Goal: Information Seeking & Learning: Learn about a topic

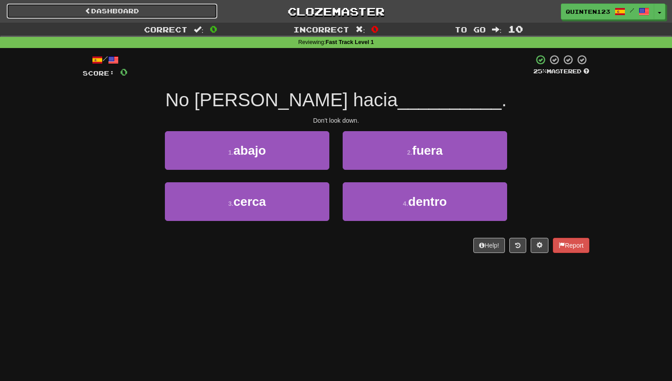
click at [101, 15] on link "Dashboard" at bounding box center [112, 11] width 211 height 15
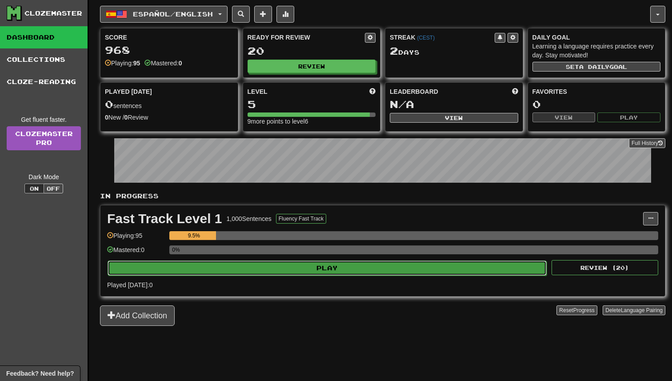
click at [314, 263] on button "Play" at bounding box center [327, 267] width 439 height 15
select select "**"
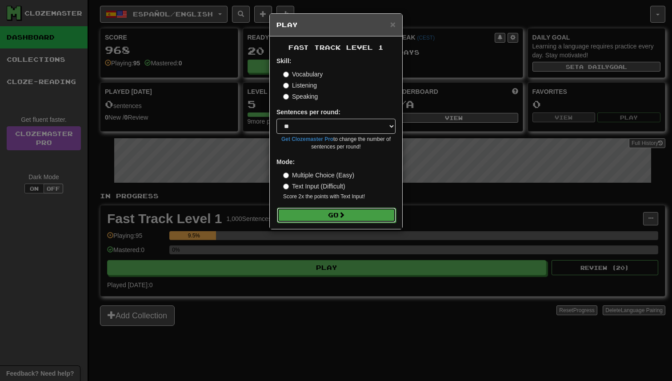
click at [335, 214] on button "Go" at bounding box center [336, 214] width 119 height 15
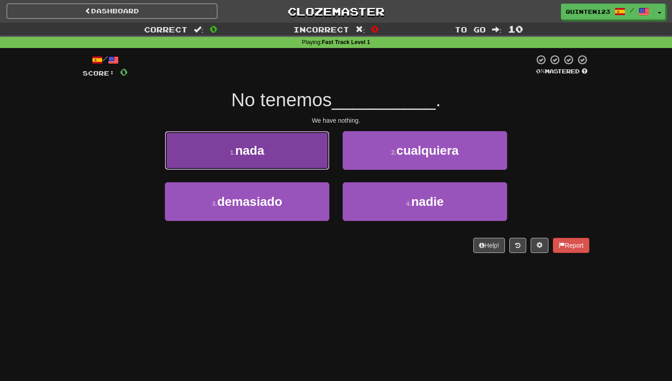
click at [257, 164] on button "1 . nada" at bounding box center [247, 150] width 164 height 39
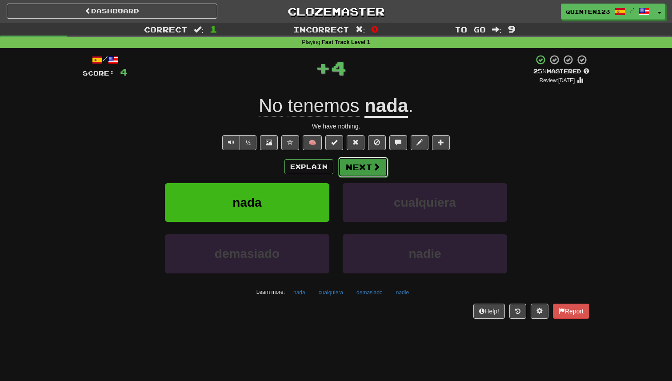
click at [383, 175] on button "Next" at bounding box center [363, 167] width 50 height 20
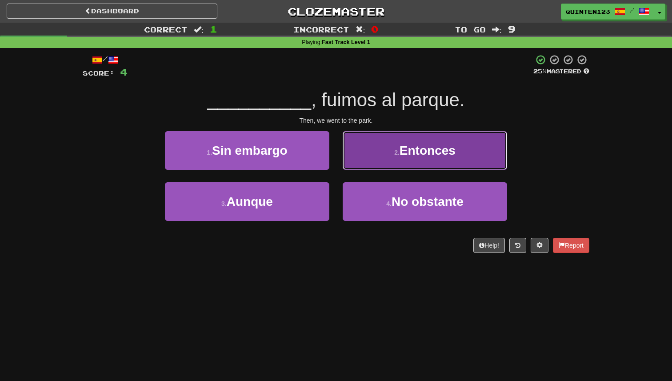
click at [422, 161] on button "2 . Entonces" at bounding box center [424, 150] width 164 height 39
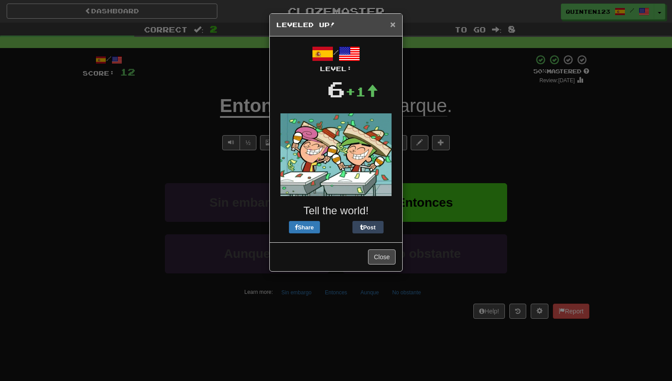
click at [392, 29] on span "×" at bounding box center [392, 24] width 5 height 10
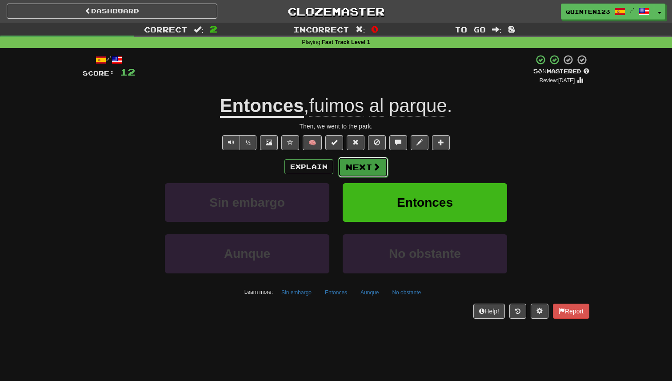
click at [372, 167] on span at bounding box center [376, 167] width 8 height 8
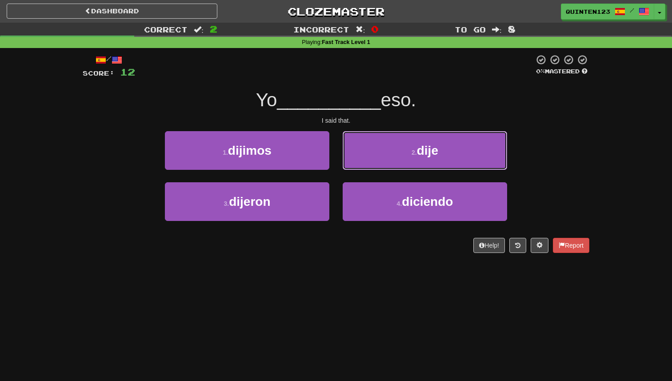
click at [372, 167] on button "2 . dije" at bounding box center [424, 150] width 164 height 39
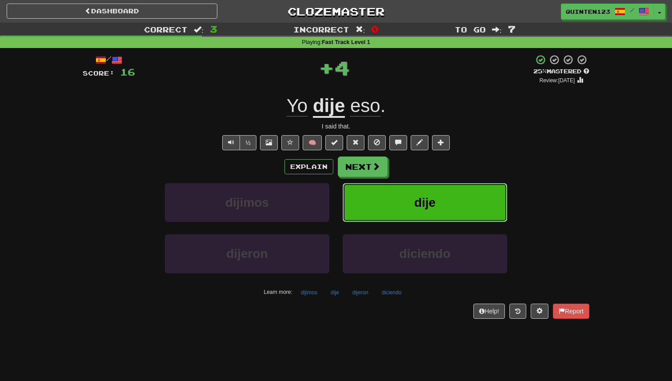
click at [372, 167] on span at bounding box center [376, 166] width 8 height 8
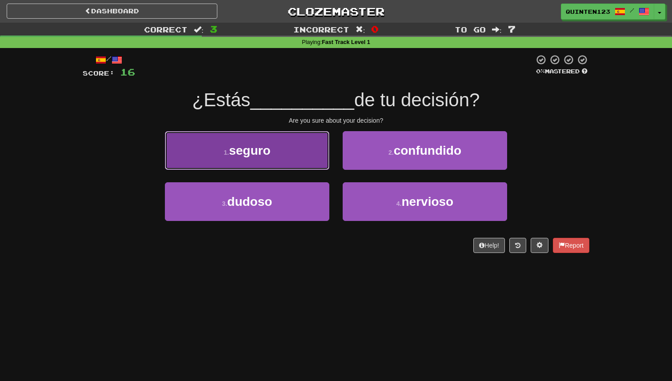
click at [292, 148] on button "1 . seguro" at bounding box center [247, 150] width 164 height 39
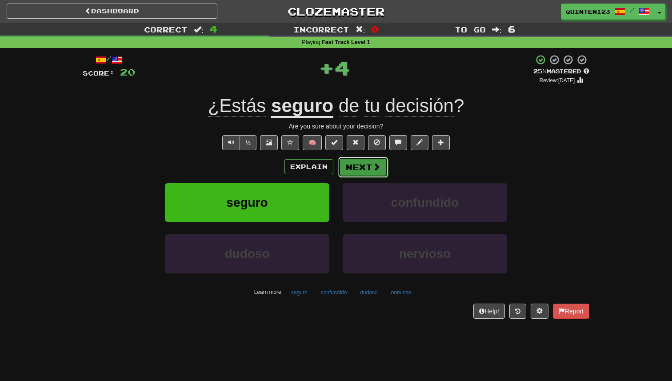
click at [372, 169] on span at bounding box center [376, 167] width 8 height 8
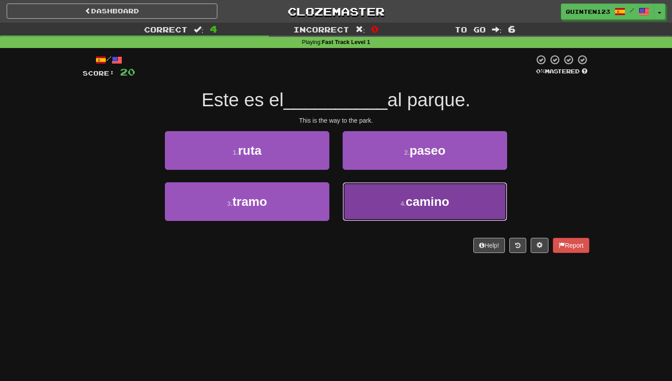
click at [401, 215] on button "4 . camino" at bounding box center [424, 201] width 164 height 39
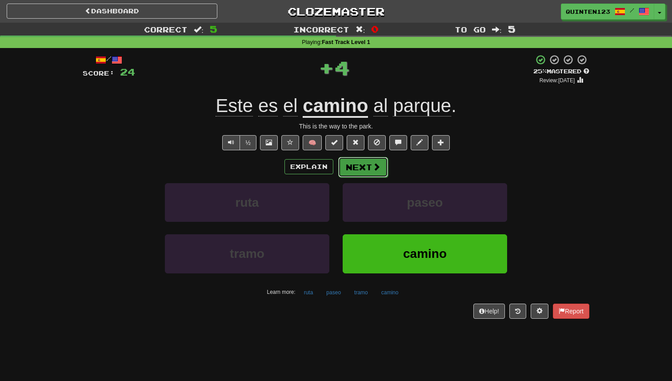
click at [369, 170] on button "Next" at bounding box center [363, 167] width 50 height 20
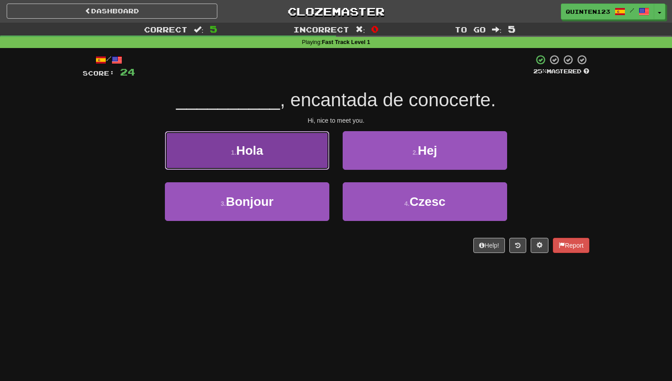
click at [301, 161] on button "1 . Hola" at bounding box center [247, 150] width 164 height 39
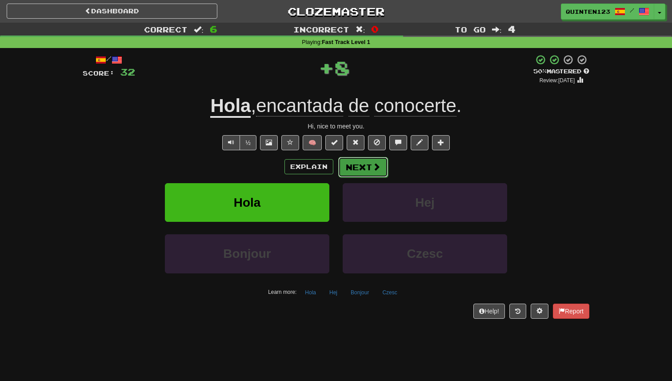
click at [369, 168] on button "Next" at bounding box center [363, 167] width 50 height 20
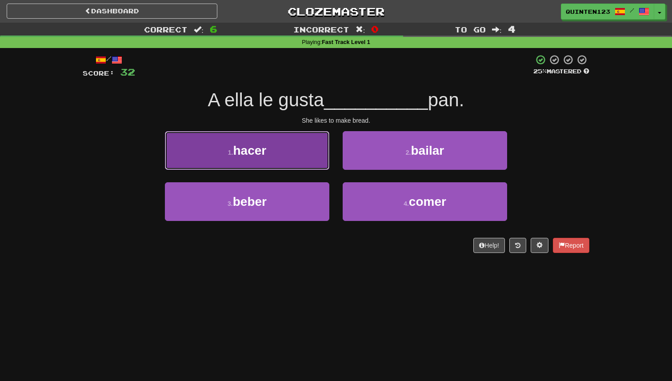
click at [299, 158] on button "1 . hacer" at bounding box center [247, 150] width 164 height 39
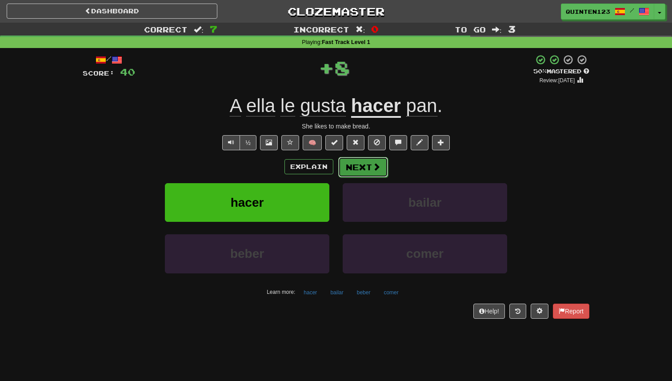
click at [376, 173] on button "Next" at bounding box center [363, 167] width 50 height 20
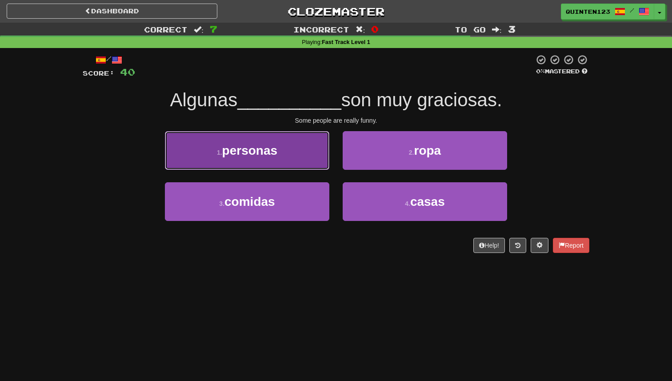
click at [270, 162] on button "1 . personas" at bounding box center [247, 150] width 164 height 39
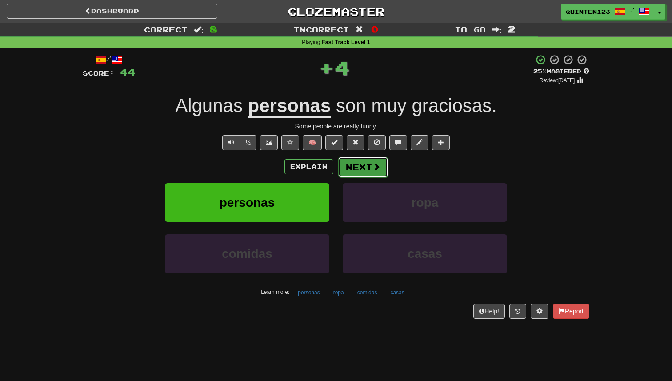
click at [367, 172] on button "Next" at bounding box center [363, 167] width 50 height 20
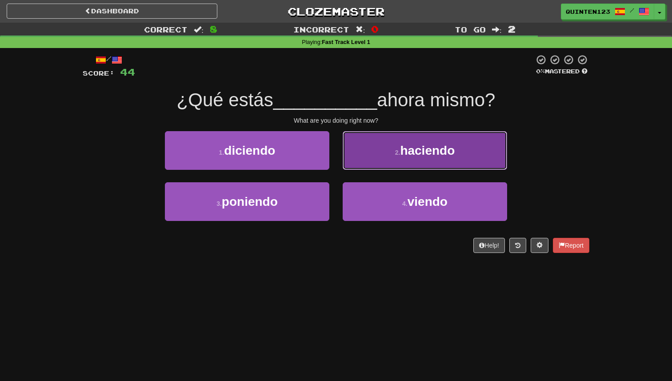
click at [373, 159] on button "2 . haciendo" at bounding box center [424, 150] width 164 height 39
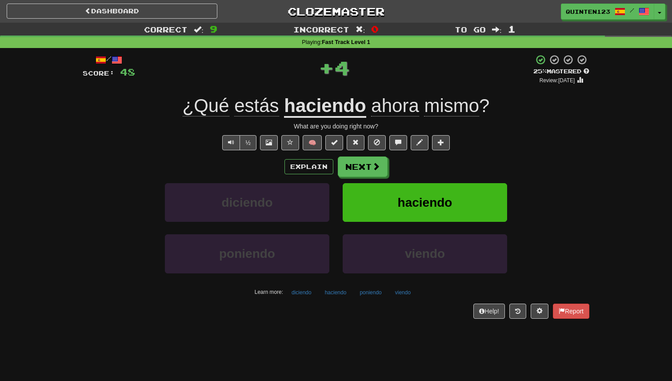
click at [353, 111] on u "haciendo" at bounding box center [325, 106] width 82 height 23
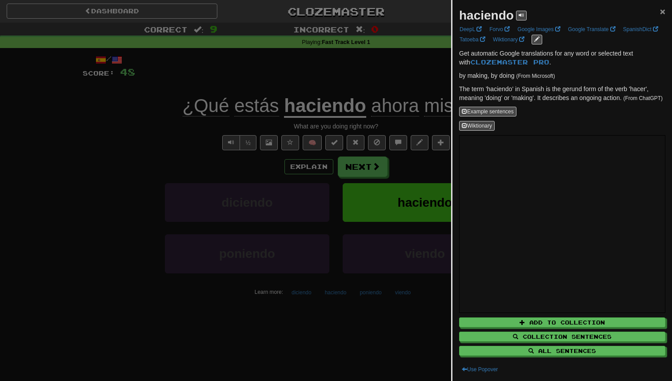
click at [662, 12] on span "×" at bounding box center [662, 11] width 5 height 10
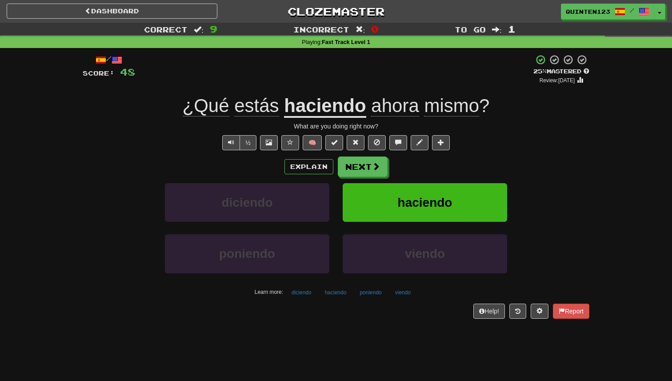
click at [449, 116] on span "mismo" at bounding box center [451, 105] width 55 height 21
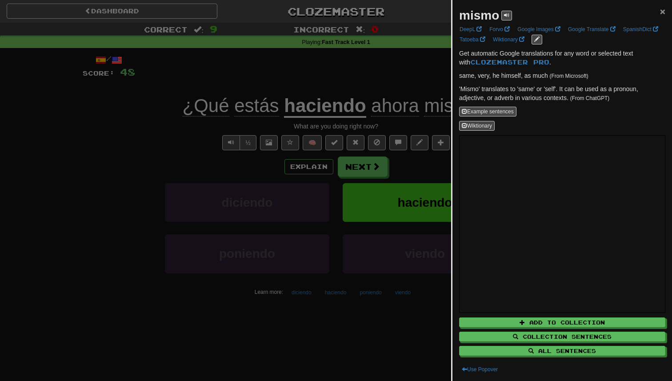
click at [665, 9] on span "×" at bounding box center [662, 11] width 5 height 10
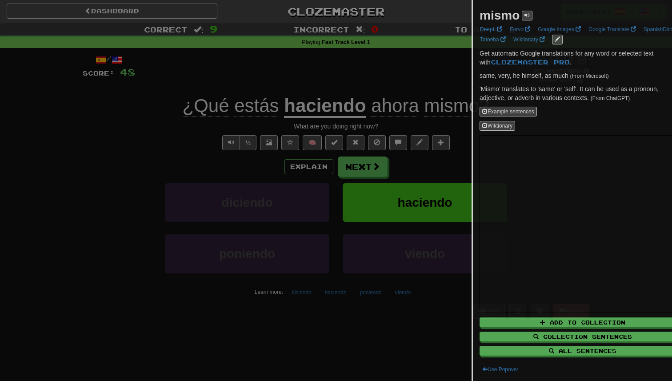
click at [665, 9] on div "mismo ×" at bounding box center [582, 16] width 206 height 18
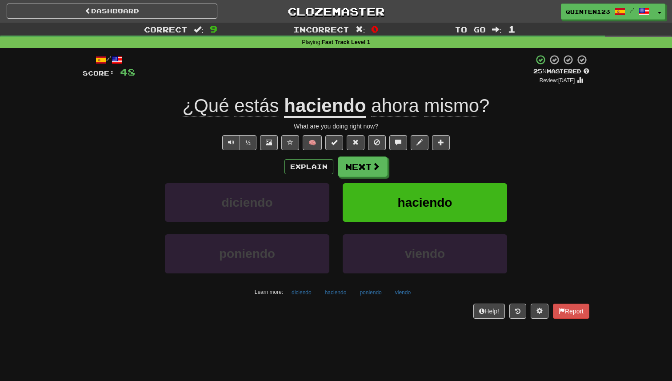
click at [541, 124] on div "What are you doing right now?" at bounding box center [336, 126] width 506 height 9
click at [355, 166] on button "Next" at bounding box center [363, 167] width 50 height 20
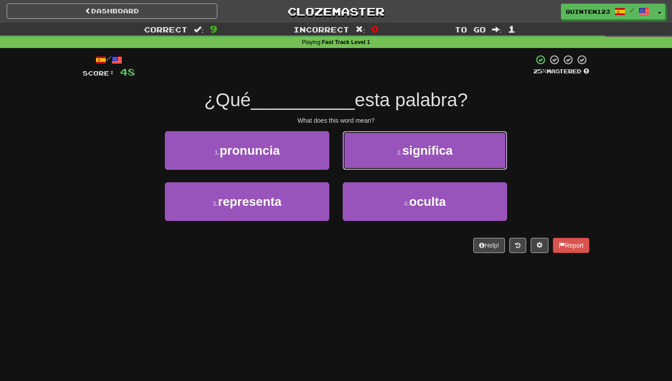
click at [355, 166] on button "2 . significa" at bounding box center [424, 150] width 164 height 39
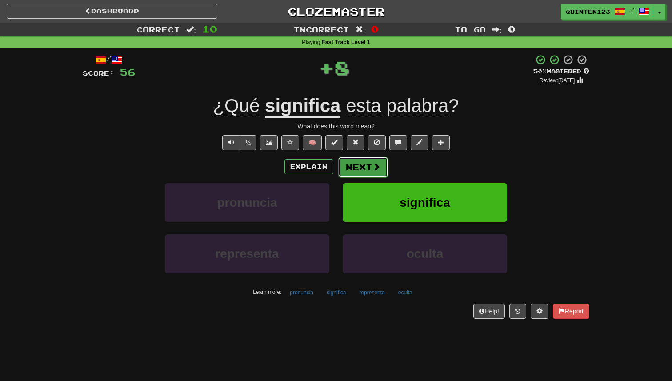
click at [377, 167] on span at bounding box center [376, 167] width 8 height 8
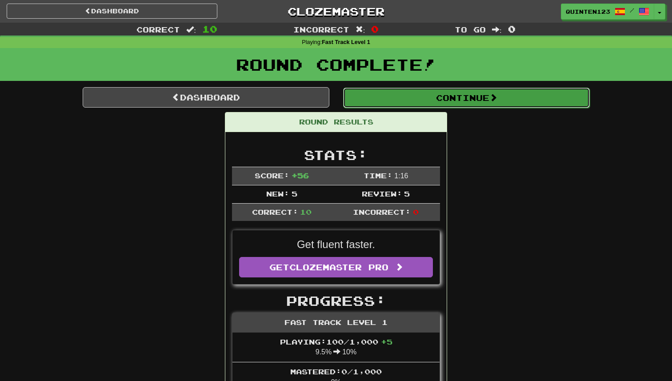
click at [426, 100] on button "Continue" at bounding box center [466, 98] width 247 height 20
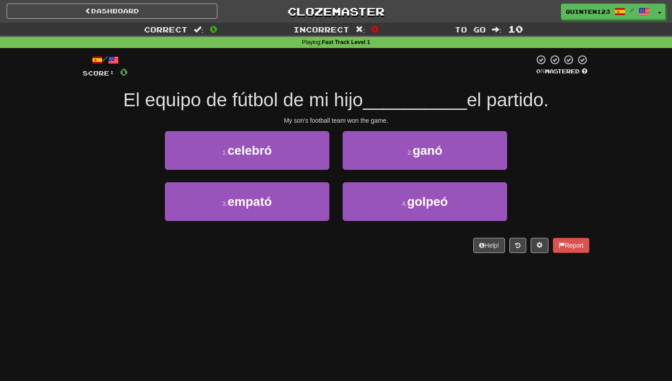
click at [576, 125] on div "/ Score: 0 0 % Mastered El equipo de fútbol de mi hijo __________ el partido. M…" at bounding box center [336, 153] width 506 height 199
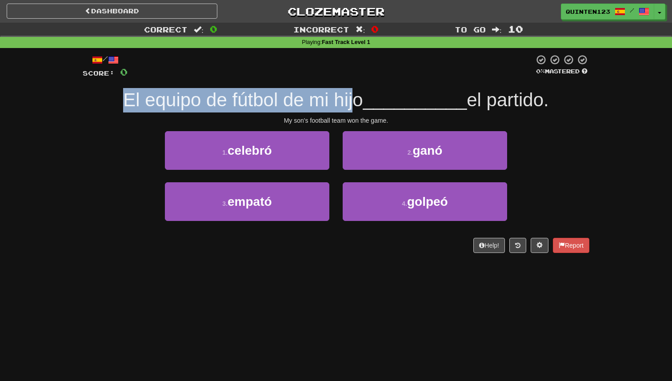
drag, startPoint x: 113, startPoint y: 100, endPoint x: 359, endPoint y: 100, distance: 245.7
click at [358, 100] on div "El equipo de fútbol de mi hijo __________ el partido." at bounding box center [336, 100] width 506 height 24
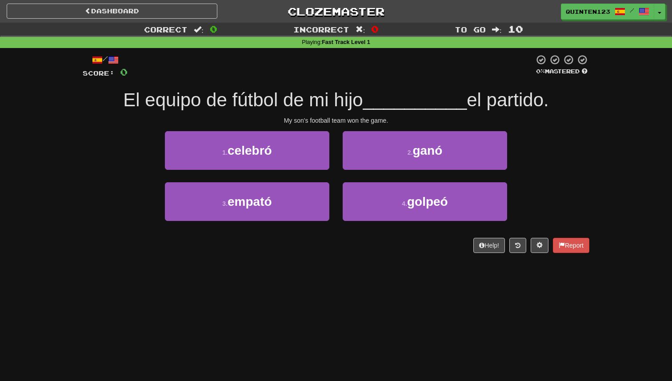
click at [362, 103] on span "El equipo de fútbol de mi hijo" at bounding box center [242, 99] width 239 height 21
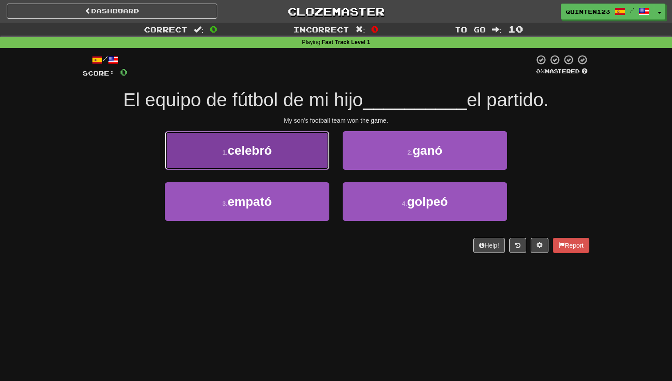
click at [294, 160] on button "1 . celebró" at bounding box center [247, 150] width 164 height 39
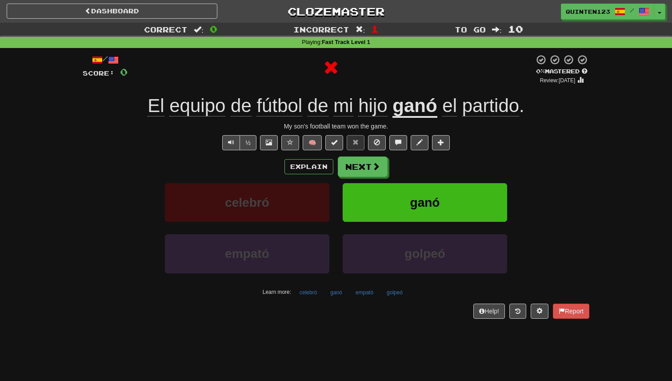
click at [426, 115] on u "ganó" at bounding box center [414, 106] width 44 height 23
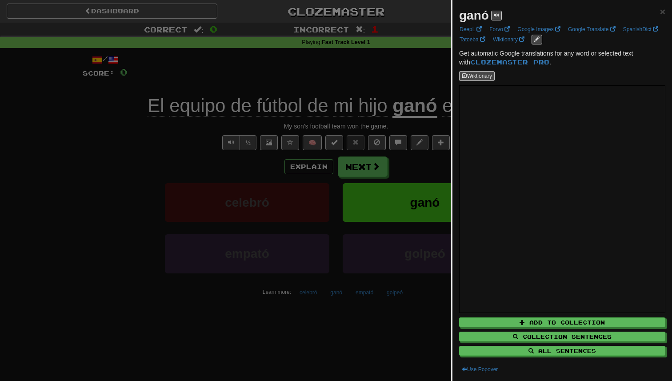
click at [426, 103] on div at bounding box center [336, 190] width 672 height 381
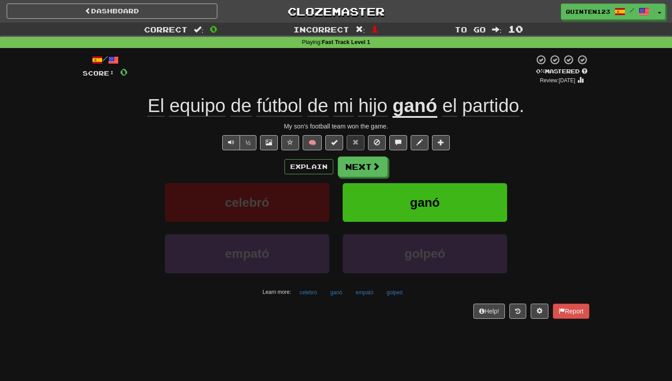
click at [426, 109] on u "ganó" at bounding box center [414, 106] width 44 height 23
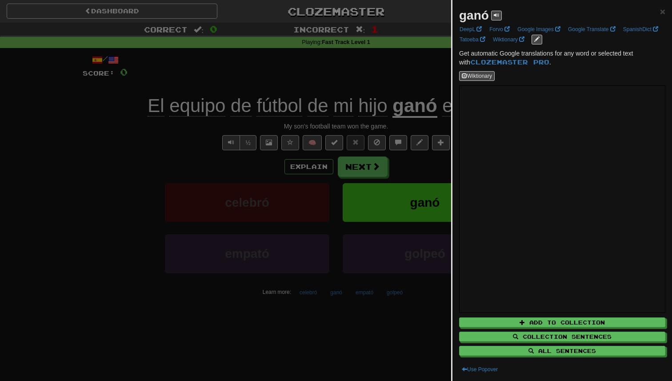
click at [412, 102] on div at bounding box center [336, 190] width 672 height 381
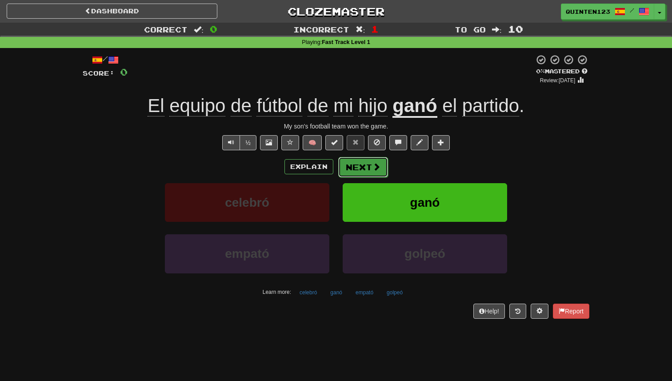
click at [353, 162] on button "Next" at bounding box center [363, 167] width 50 height 20
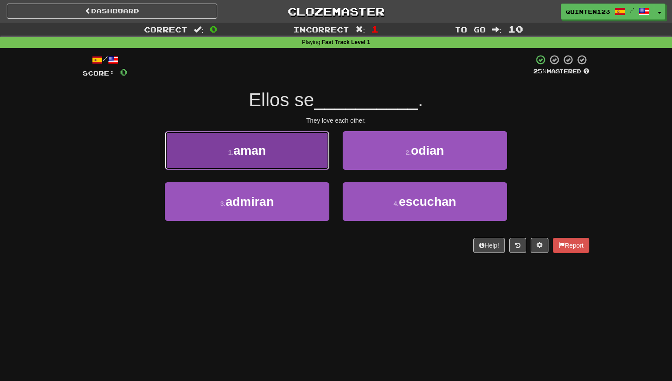
click at [289, 167] on button "1 . aman" at bounding box center [247, 150] width 164 height 39
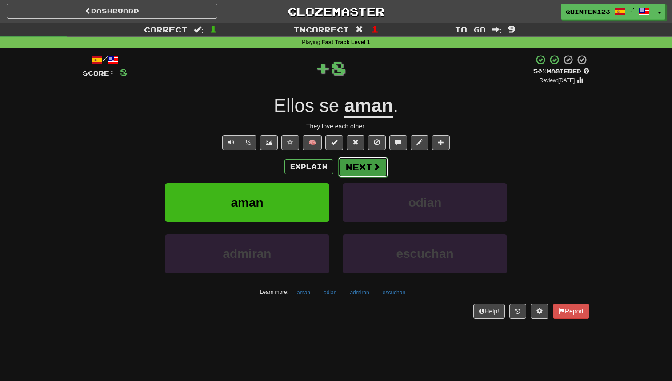
click at [364, 168] on button "Next" at bounding box center [363, 167] width 50 height 20
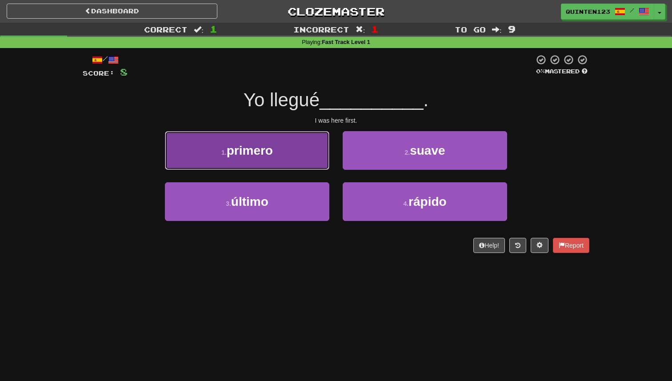
click at [321, 167] on button "1 . primero" at bounding box center [247, 150] width 164 height 39
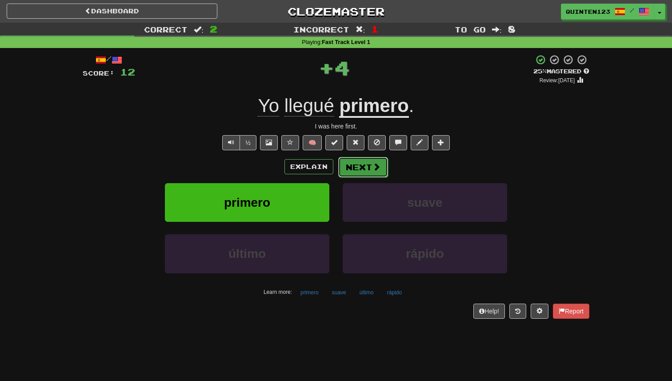
click at [355, 165] on button "Next" at bounding box center [363, 167] width 50 height 20
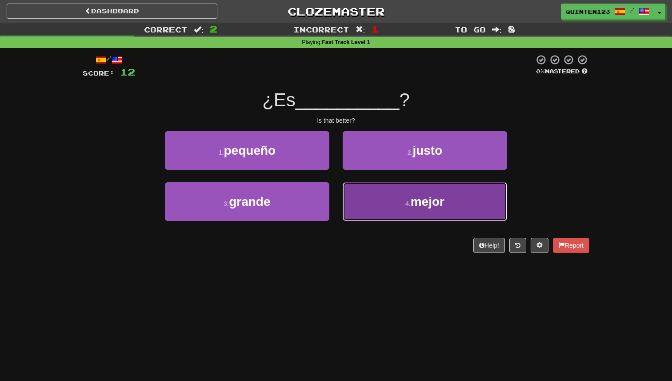
click at [377, 191] on button "4 . mejor" at bounding box center [424, 201] width 164 height 39
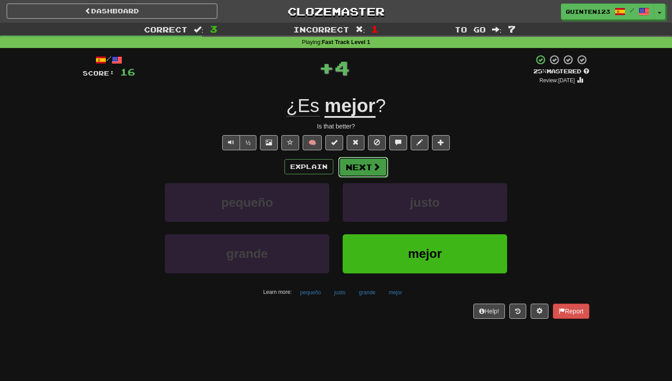
click at [358, 169] on button "Next" at bounding box center [363, 167] width 50 height 20
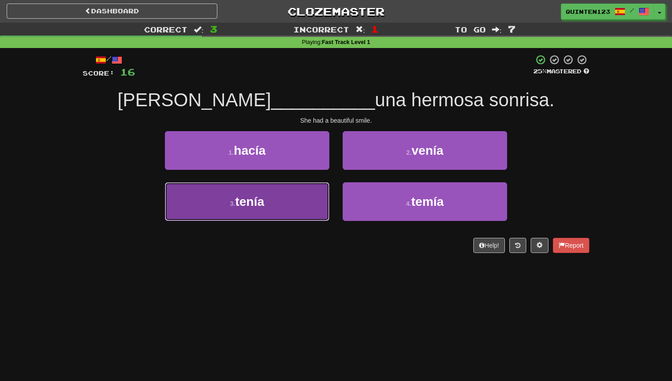
click at [248, 208] on span "tenía" at bounding box center [249, 202] width 29 height 14
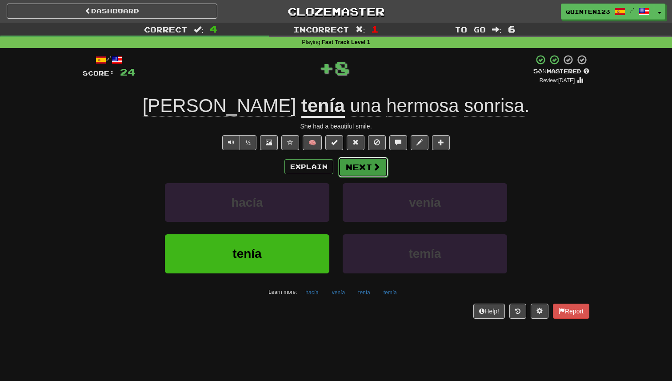
click at [354, 166] on button "Next" at bounding box center [363, 167] width 50 height 20
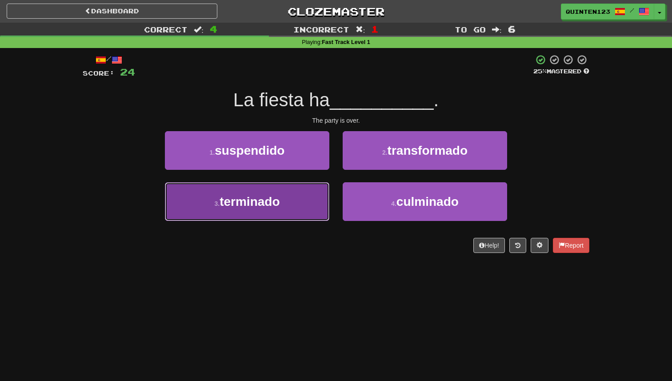
click at [317, 194] on button "3 . terminado" at bounding box center [247, 201] width 164 height 39
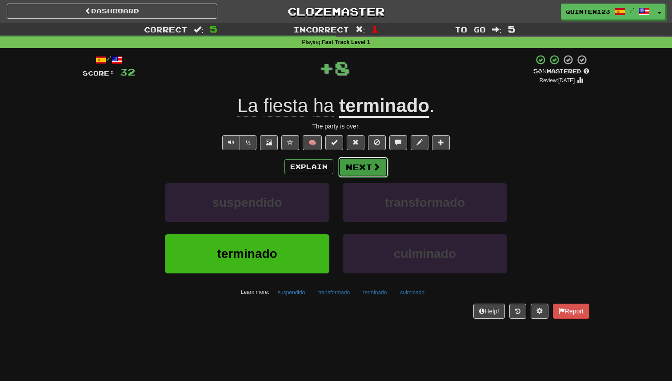
click at [375, 170] on span at bounding box center [376, 167] width 8 height 8
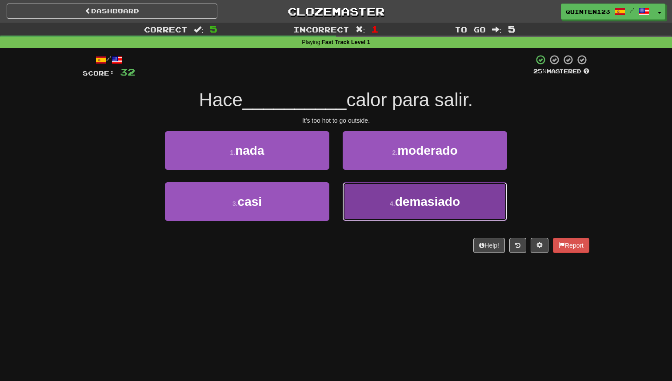
click at [392, 191] on button "4 . demasiado" at bounding box center [424, 201] width 164 height 39
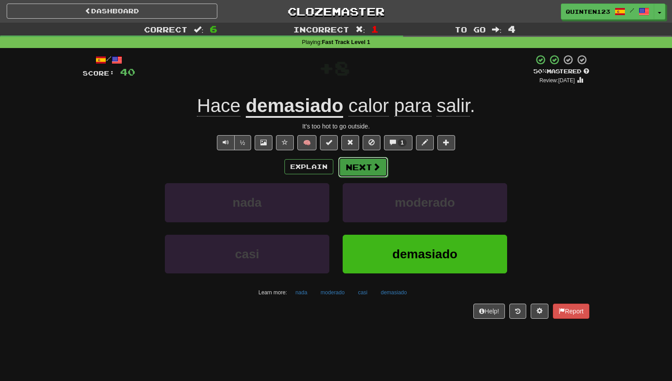
click at [358, 163] on button "Next" at bounding box center [363, 167] width 50 height 20
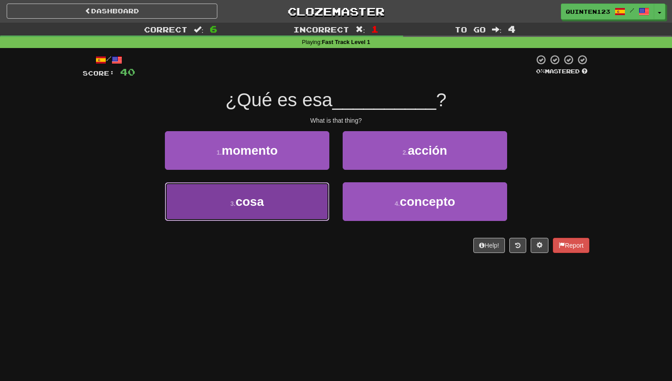
click at [265, 205] on button "3 . cosa" at bounding box center [247, 201] width 164 height 39
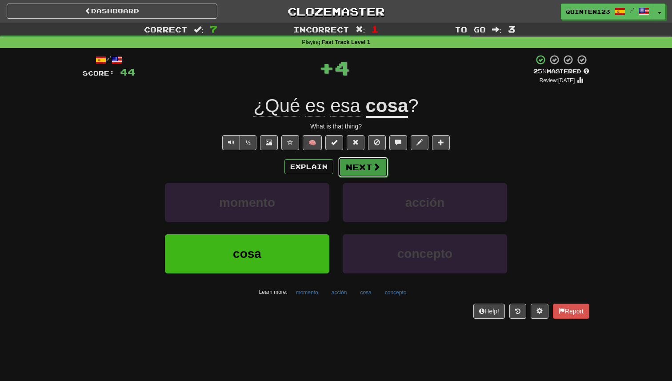
click at [356, 168] on button "Next" at bounding box center [363, 167] width 50 height 20
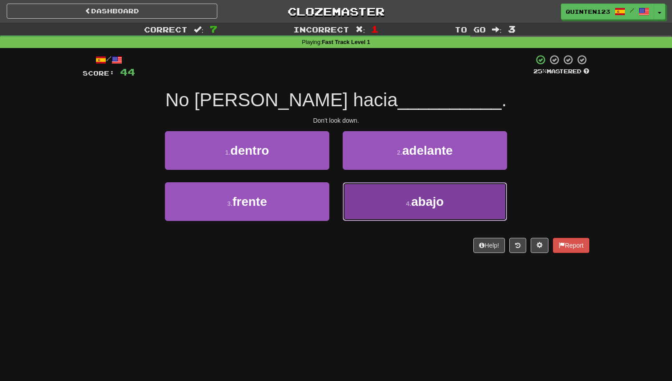
click at [397, 196] on button "4 . abajo" at bounding box center [424, 201] width 164 height 39
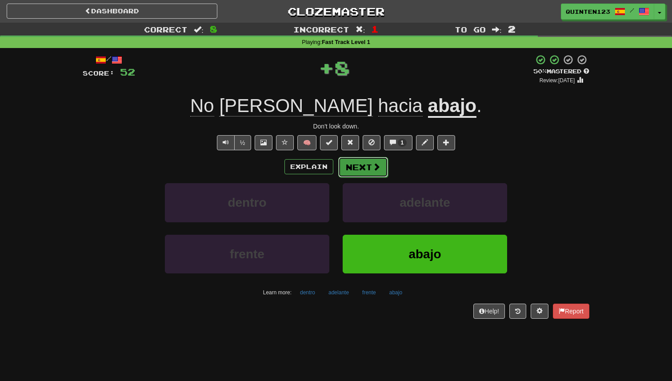
click at [370, 167] on button "Next" at bounding box center [363, 167] width 50 height 20
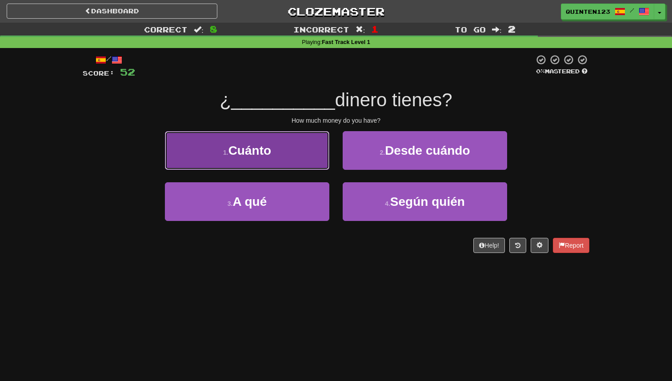
click at [274, 165] on button "1 . Cuánto" at bounding box center [247, 150] width 164 height 39
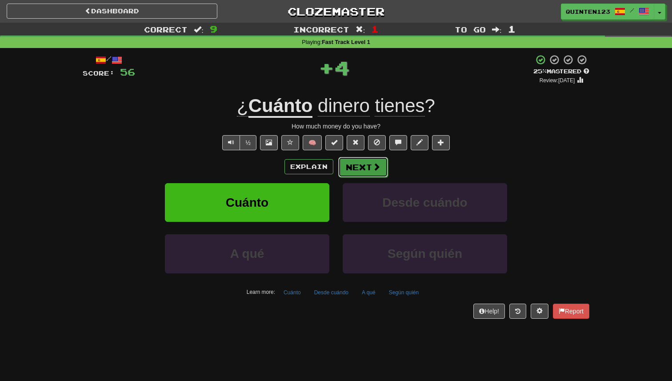
click at [373, 164] on span at bounding box center [376, 167] width 8 height 8
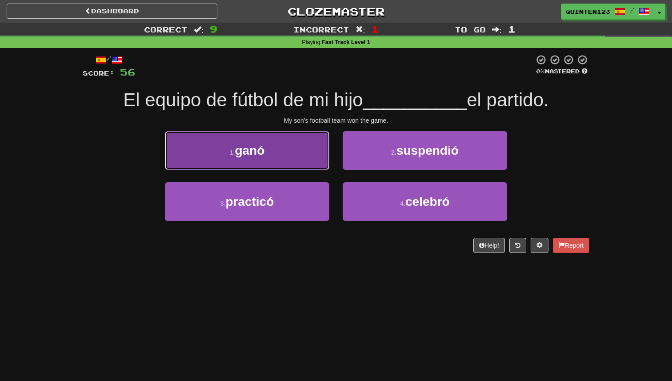
click at [281, 155] on button "1 . ganó" at bounding box center [247, 150] width 164 height 39
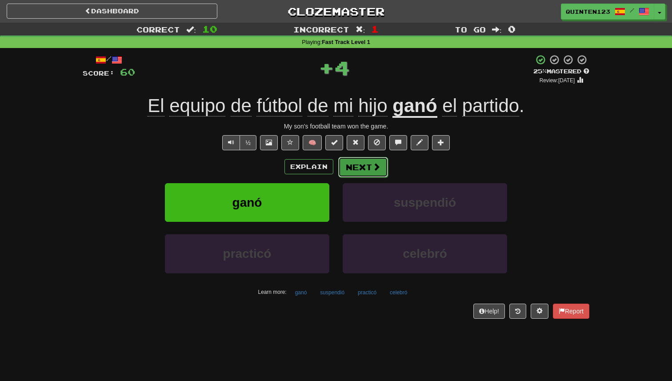
click at [373, 159] on button "Next" at bounding box center [363, 167] width 50 height 20
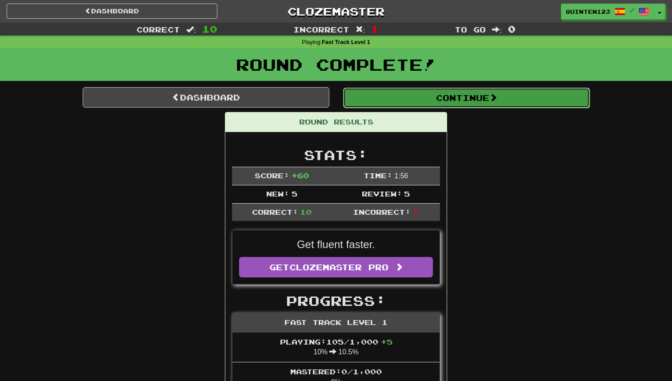
click at [415, 94] on button "Continue" at bounding box center [466, 98] width 247 height 20
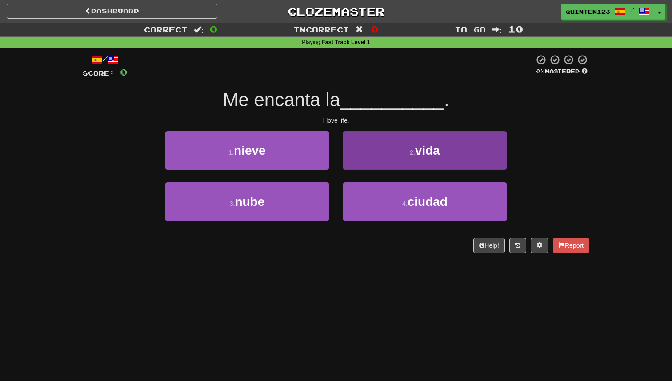
click at [416, 153] on span "vida" at bounding box center [427, 150] width 25 height 14
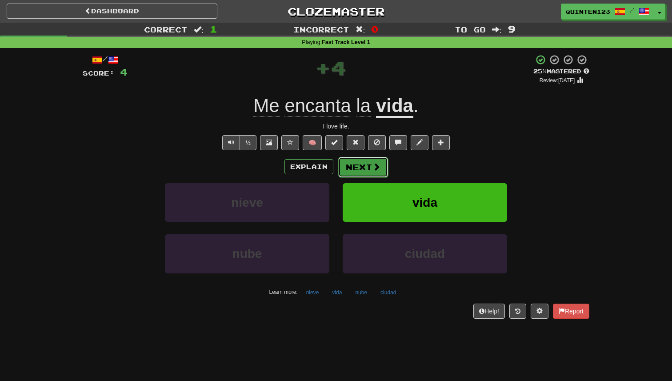
click at [360, 170] on button "Next" at bounding box center [363, 167] width 50 height 20
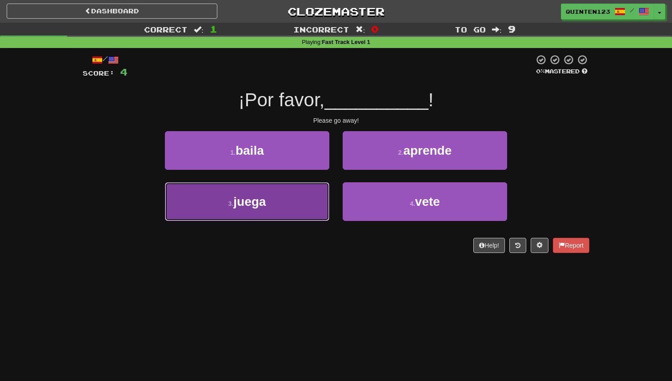
click at [270, 210] on button "3 . juega" at bounding box center [247, 201] width 164 height 39
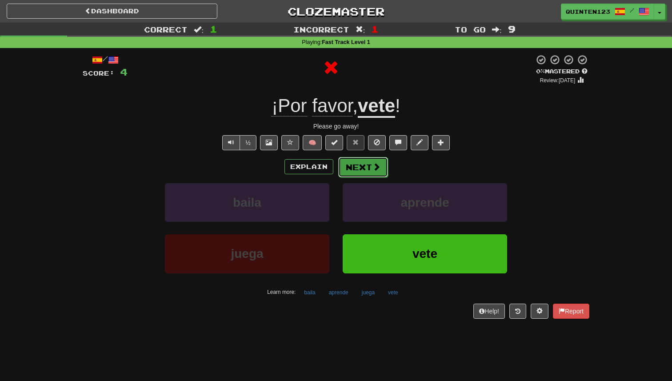
click at [371, 162] on button "Next" at bounding box center [363, 167] width 50 height 20
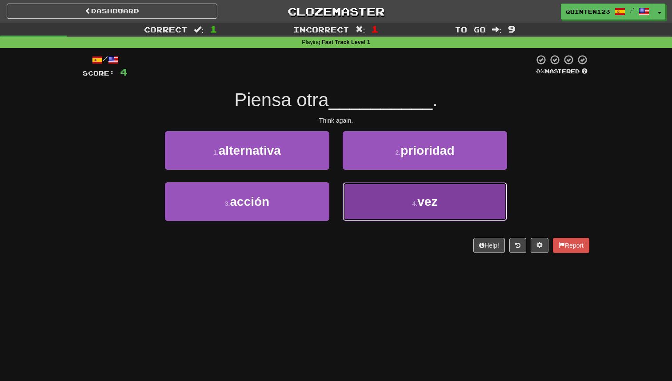
click at [409, 209] on button "4 . vez" at bounding box center [424, 201] width 164 height 39
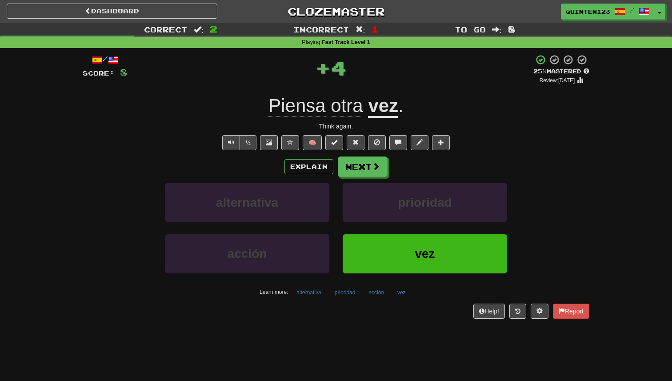
click at [385, 112] on u "vez" at bounding box center [383, 106] width 30 height 23
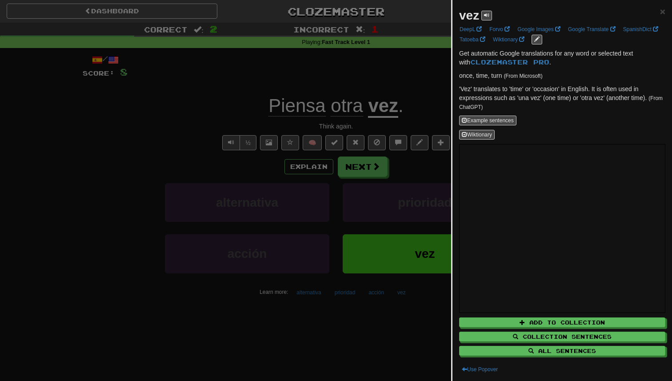
click at [379, 205] on div at bounding box center [336, 190] width 672 height 381
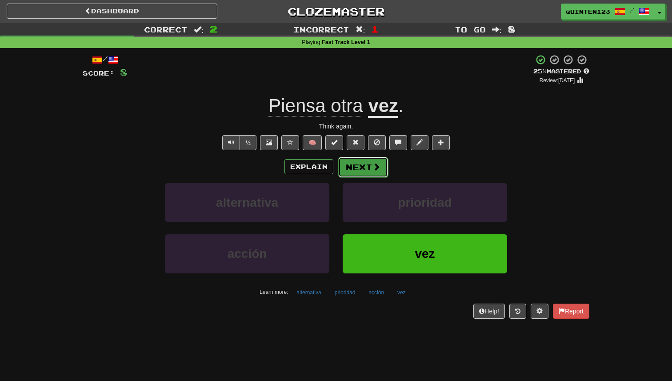
click at [365, 171] on button "Next" at bounding box center [363, 167] width 50 height 20
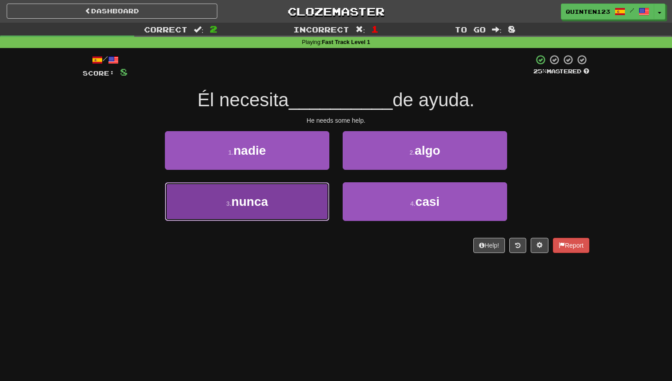
click at [240, 211] on button "3 . nunca" at bounding box center [247, 201] width 164 height 39
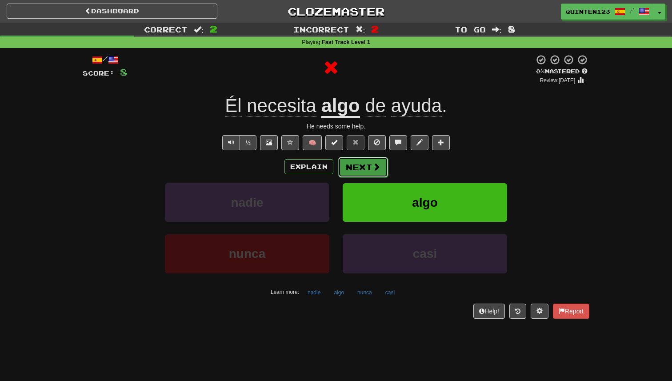
click at [358, 166] on button "Next" at bounding box center [363, 167] width 50 height 20
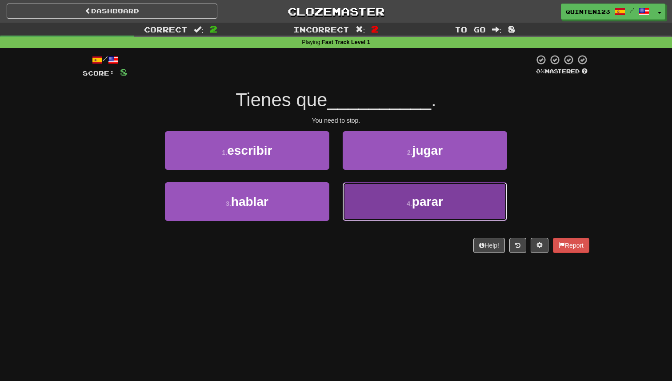
click at [411, 197] on button "4 . parar" at bounding box center [424, 201] width 164 height 39
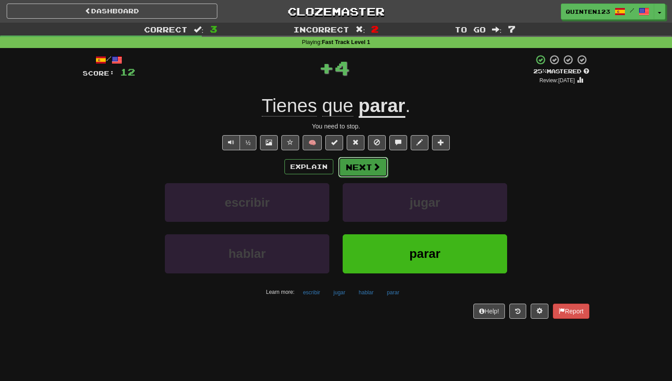
click at [369, 159] on button "Next" at bounding box center [363, 167] width 50 height 20
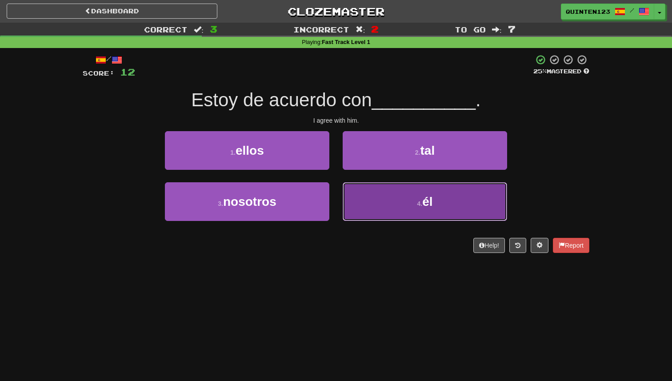
click at [386, 198] on button "4 . él" at bounding box center [424, 201] width 164 height 39
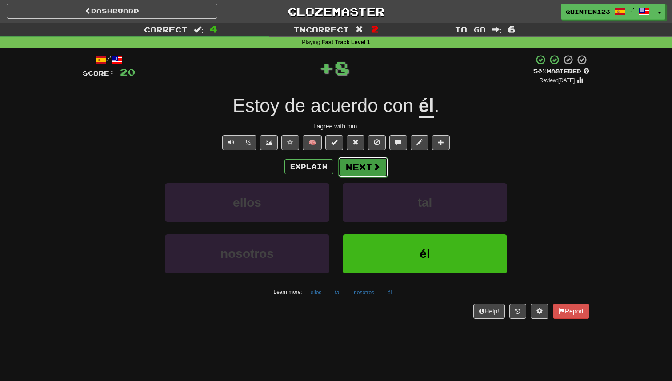
click at [362, 164] on button "Next" at bounding box center [363, 167] width 50 height 20
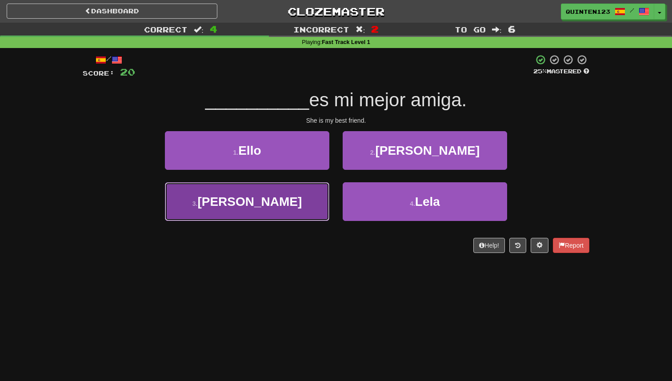
click at [300, 208] on button "3 . Ella" at bounding box center [247, 201] width 164 height 39
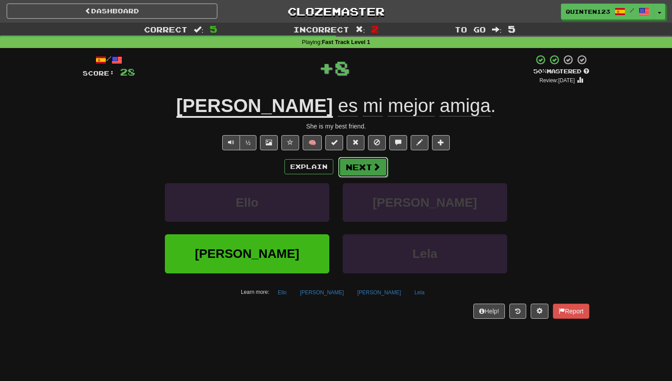
click at [360, 167] on button "Next" at bounding box center [363, 167] width 50 height 20
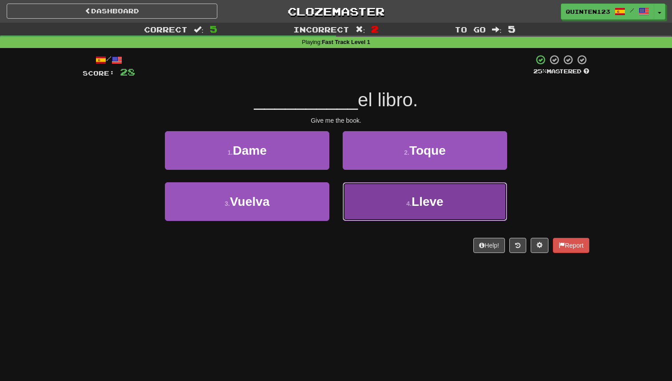
click at [375, 197] on button "4 . Lleve" at bounding box center [424, 201] width 164 height 39
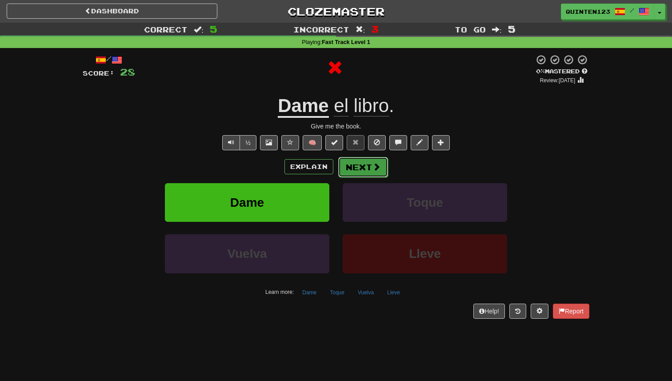
click at [362, 163] on button "Next" at bounding box center [363, 167] width 50 height 20
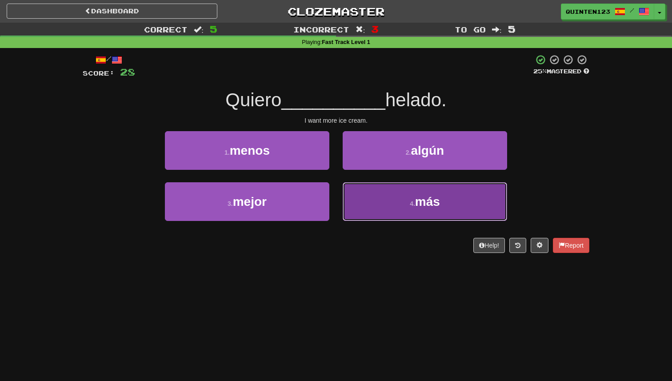
click at [396, 207] on button "4 . más" at bounding box center [424, 201] width 164 height 39
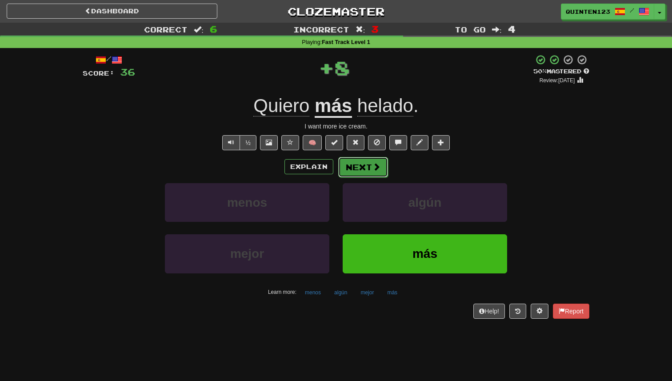
click at [364, 166] on button "Next" at bounding box center [363, 167] width 50 height 20
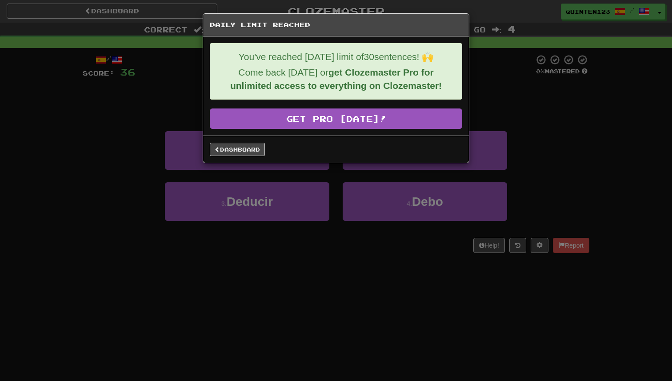
click at [249, 138] on div "Dashboard" at bounding box center [336, 148] width 266 height 27
click at [249, 141] on div "Dashboard" at bounding box center [336, 148] width 266 height 27
click at [249, 144] on link "Dashboard" at bounding box center [237, 149] width 55 height 13
